Goal: Navigation & Orientation: Find specific page/section

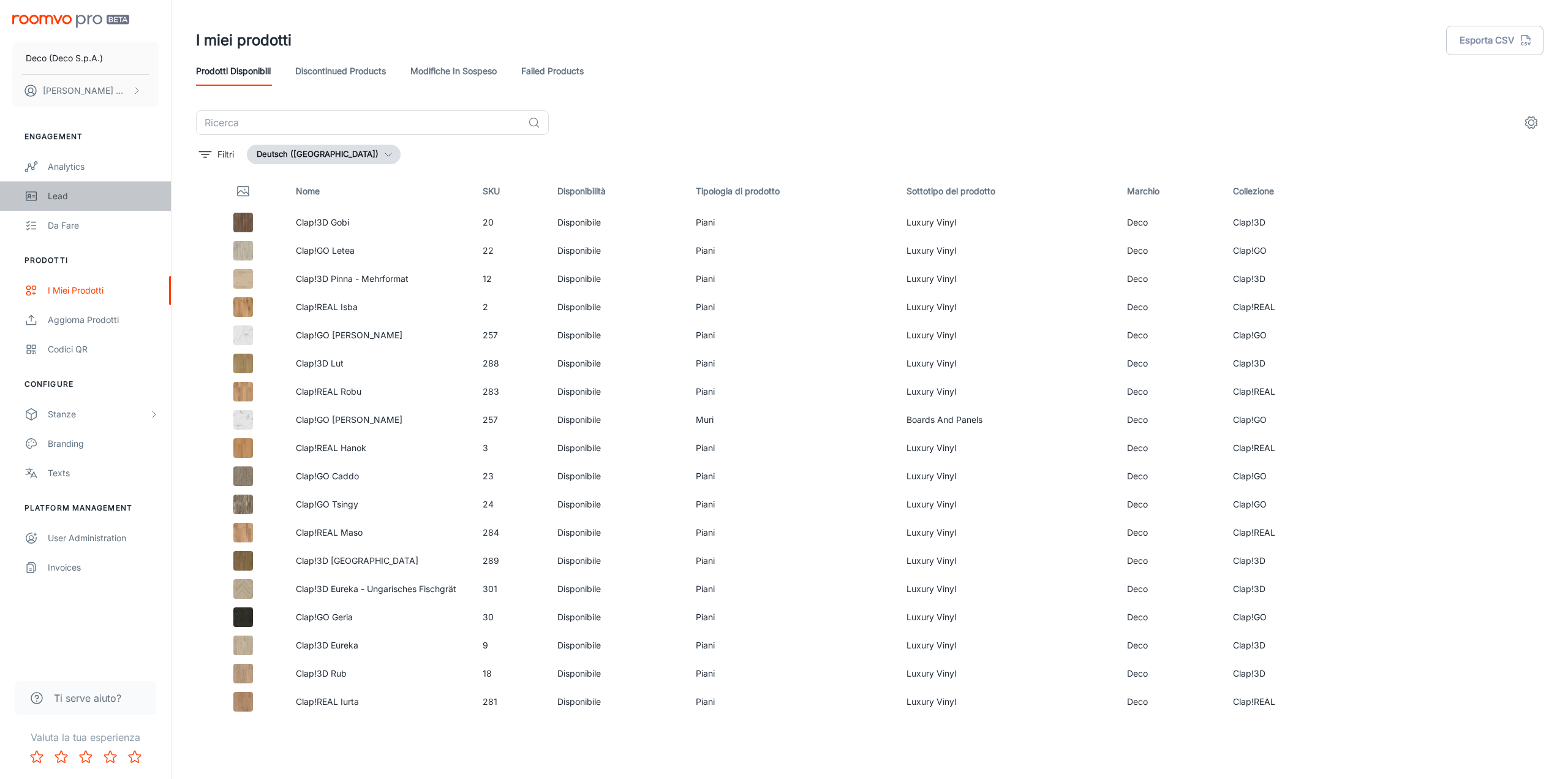
click at [87, 186] on link "Lead" at bounding box center [85, 196] width 171 height 29
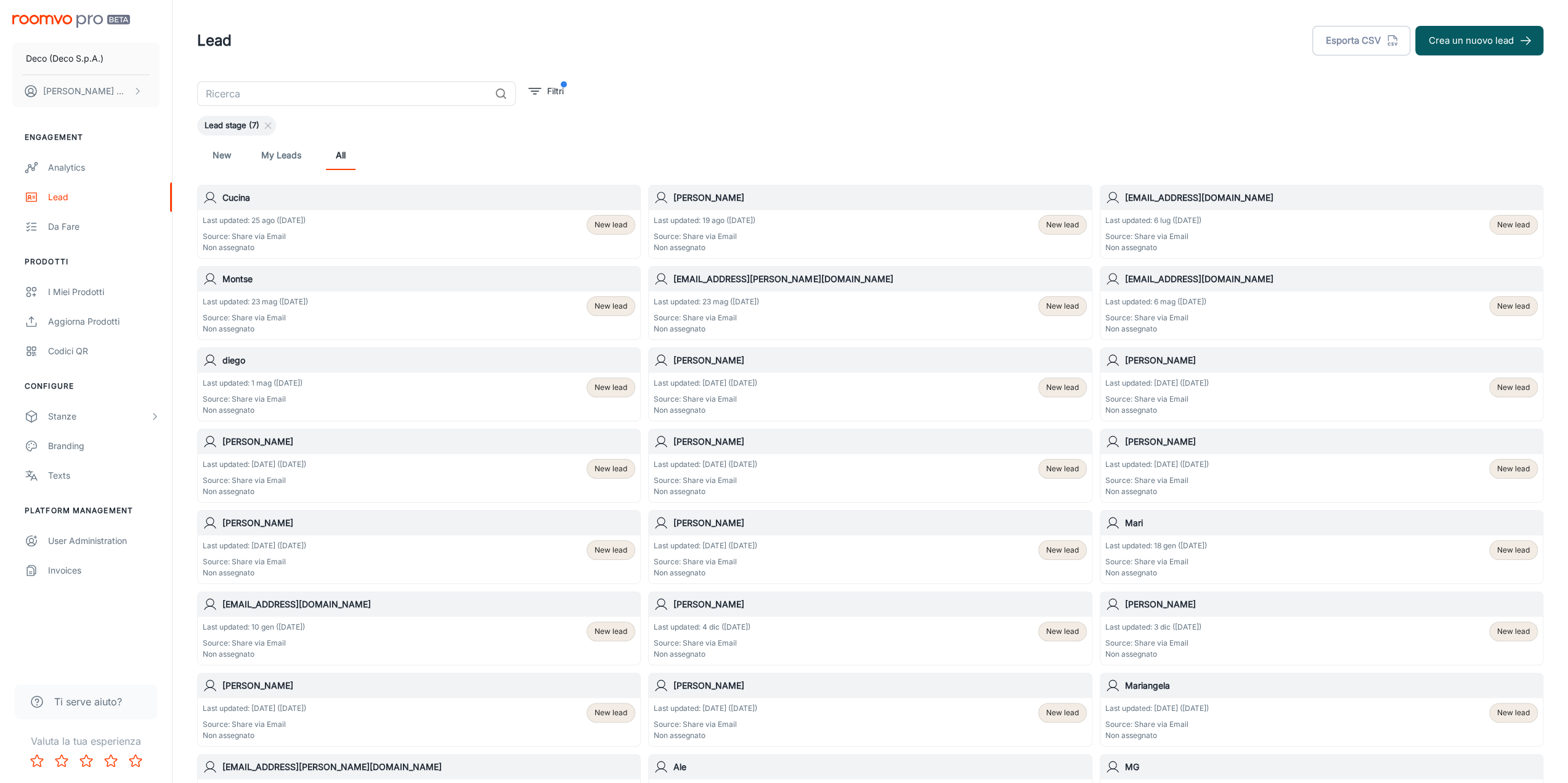
click at [401, 208] on div "Cucina" at bounding box center [419, 197] width 442 height 25
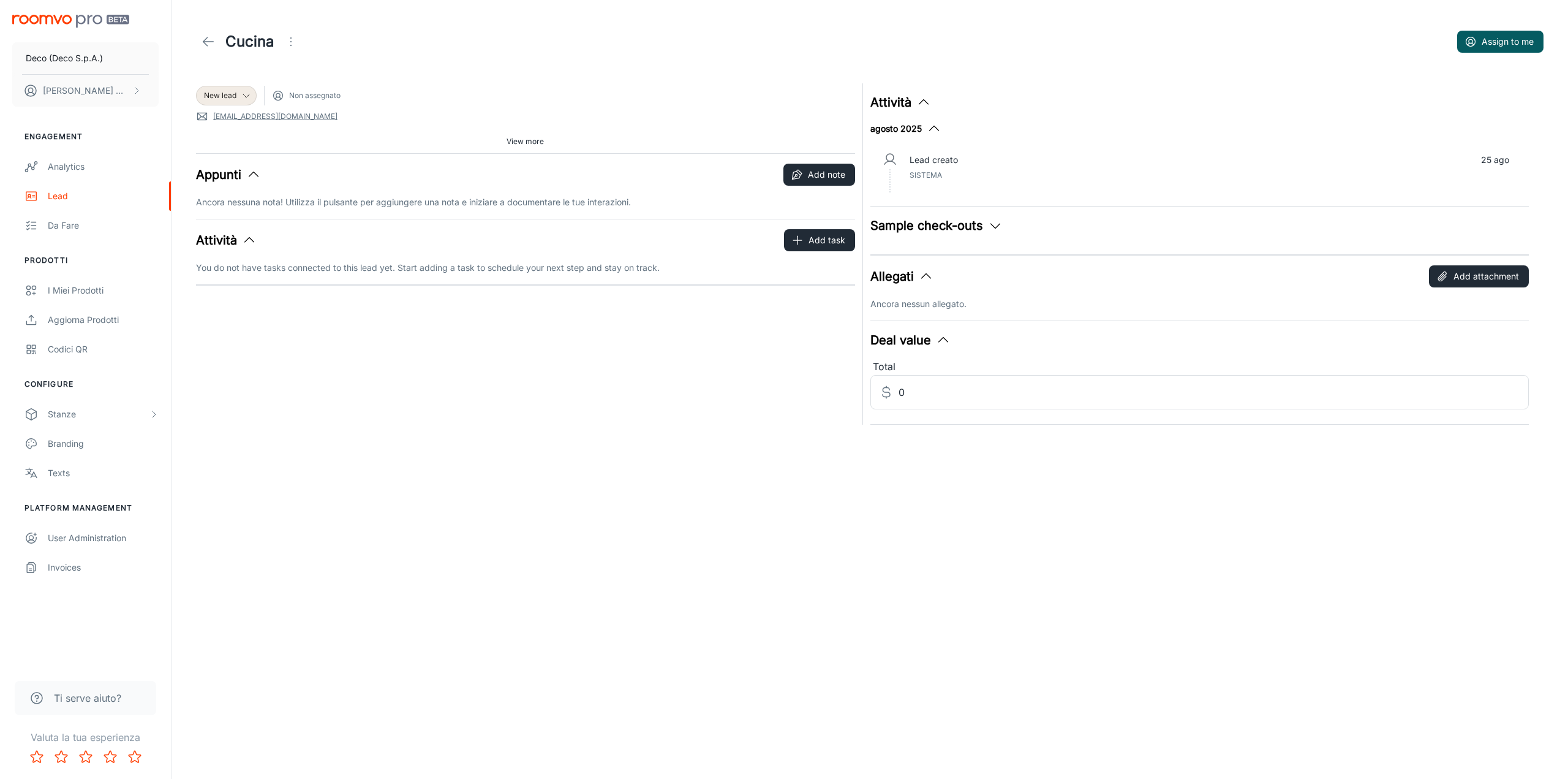
click at [932, 226] on button "Sample check-outs" at bounding box center [936, 225] width 133 height 18
click at [56, 194] on div "Lead" at bounding box center [103, 195] width 111 height 13
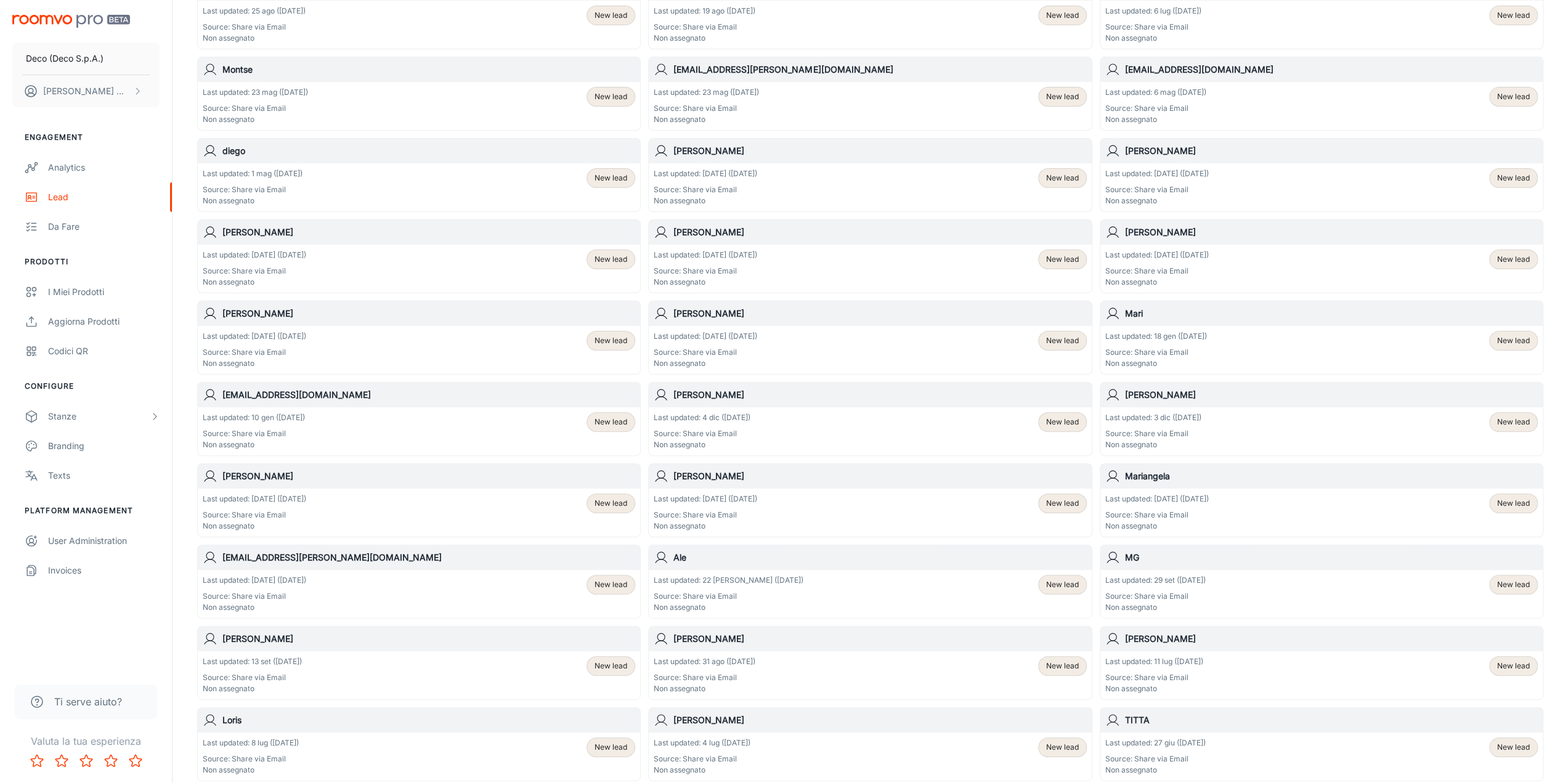
scroll to position [123, 0]
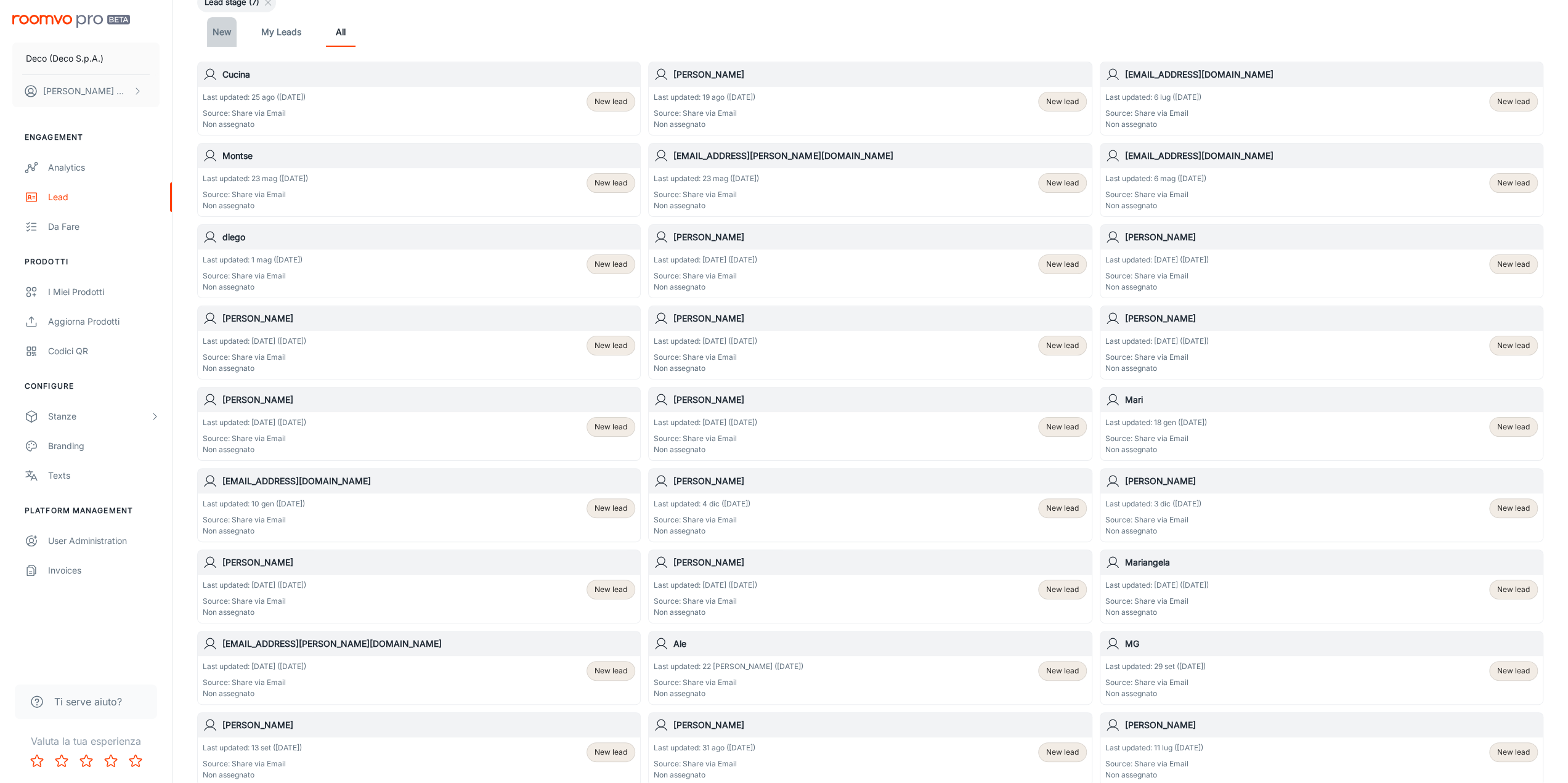
click at [233, 40] on link "New" at bounding box center [222, 32] width 29 height 29
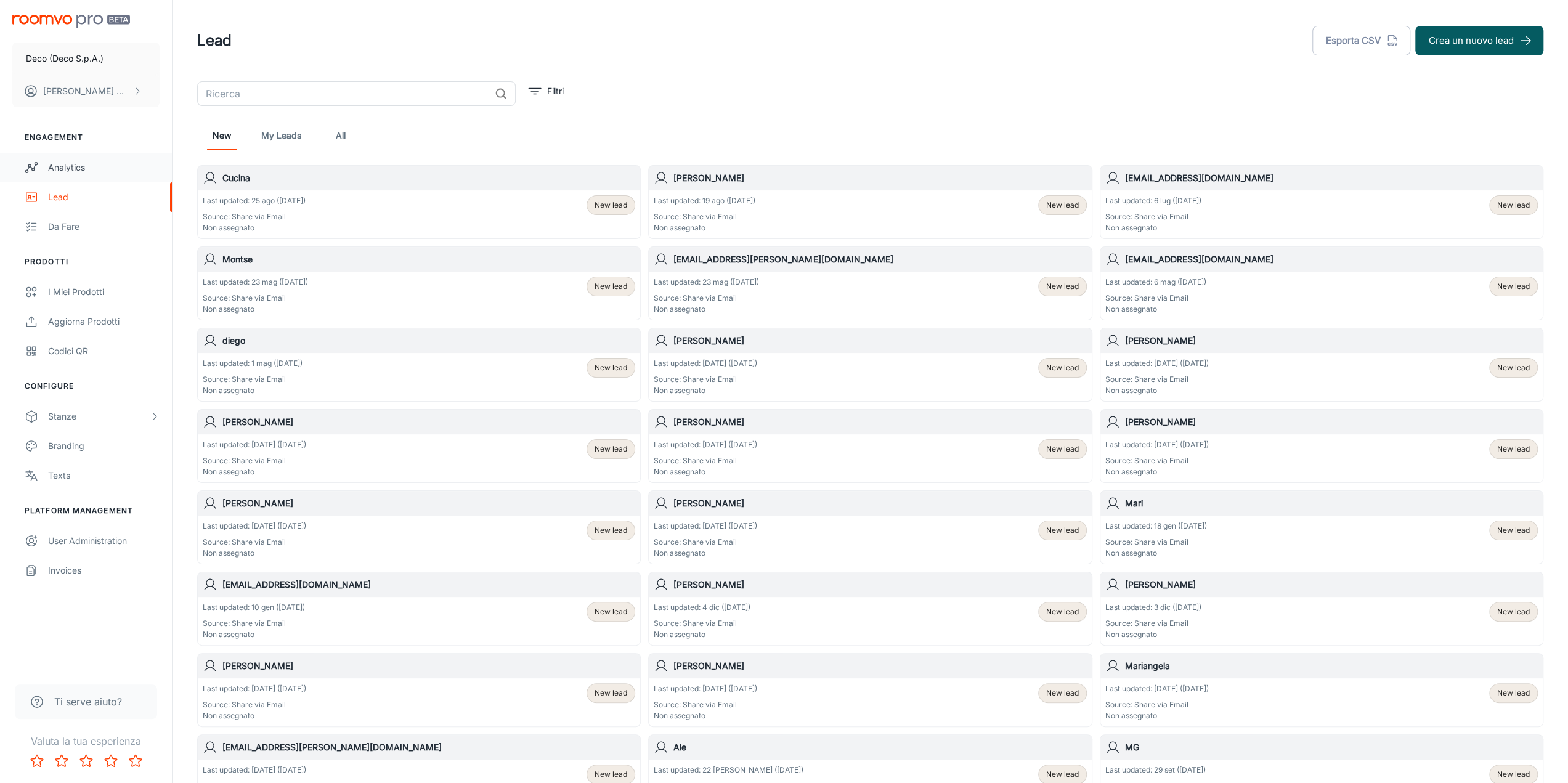
click at [81, 166] on div "Analytics" at bounding box center [103, 167] width 112 height 13
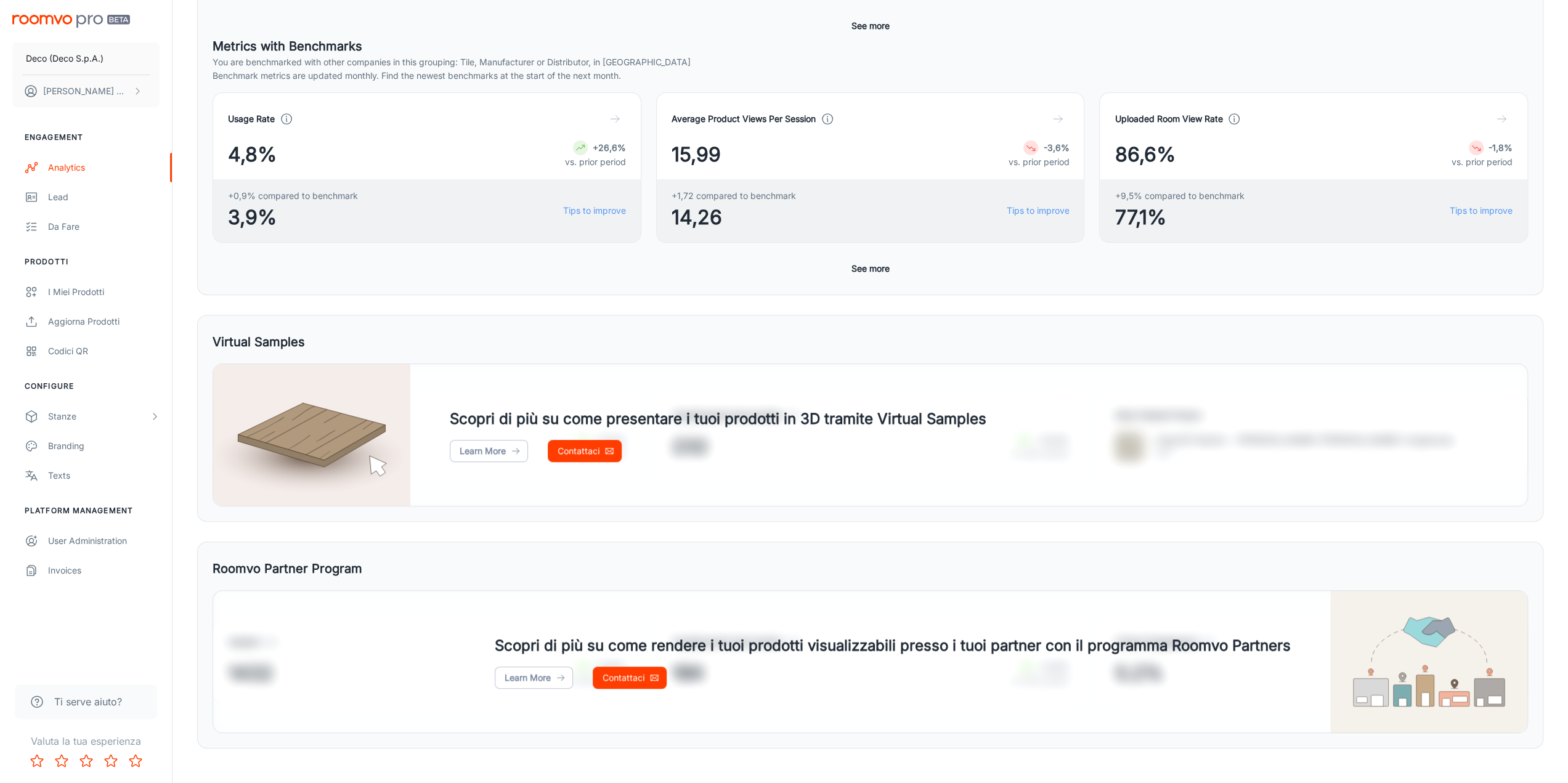
scroll to position [345, 0]
